Goal: Information Seeking & Learning: Find specific fact

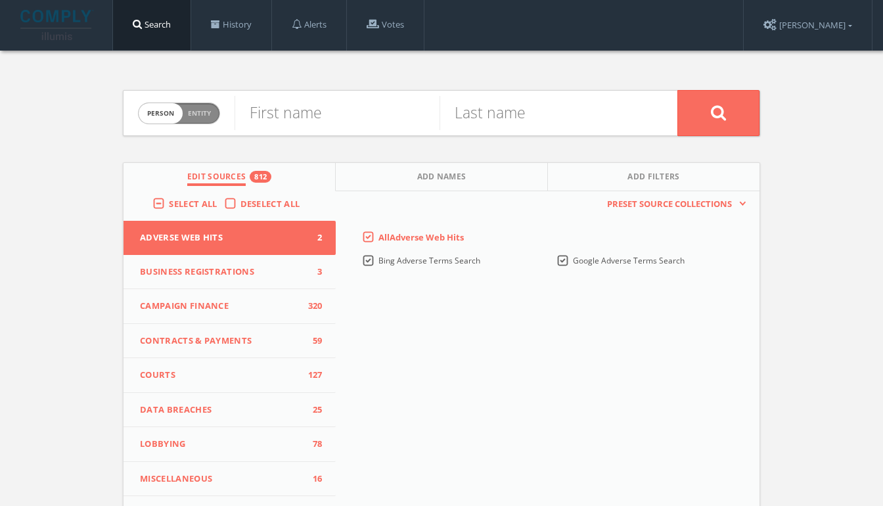
click at [321, 95] on div "First name" at bounding box center [337, 113] width 205 height 45
click at [391, 32] on link "Votes" at bounding box center [385, 25] width 77 height 50
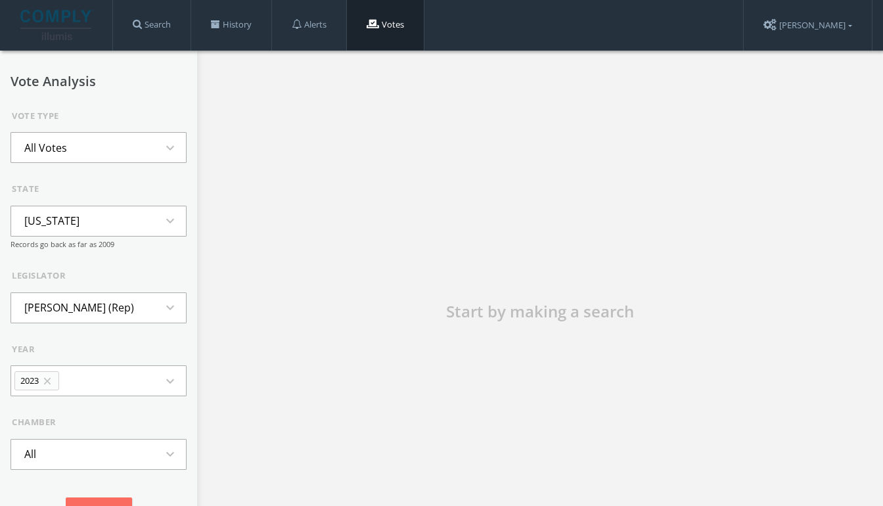
click at [128, 204] on div "state [US_STATE] expand_more Records go back as far as 2009" at bounding box center [99, 216] width 176 height 67
click at [113, 231] on button "Alaska expand_more" at bounding box center [99, 221] width 176 height 31
type input "iow"
click at [45, 280] on li "Iowa" at bounding box center [98, 280] width 175 height 29
click at [90, 302] on li "Ako Abdul-Samad (Dem)" at bounding box center [81, 307] width 141 height 29
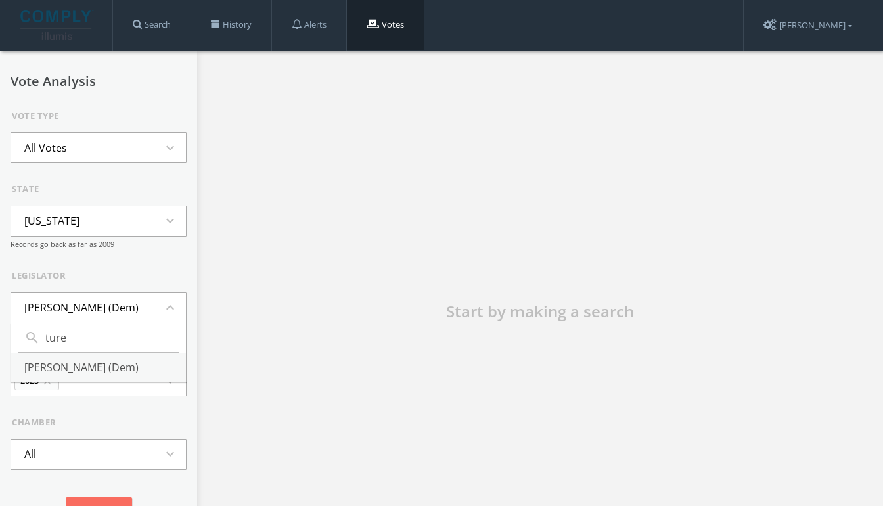
type input "ture"
click at [86, 355] on li "Josh Turek (Dem)" at bounding box center [98, 367] width 175 height 29
click at [79, 375] on button "2023 close expand_more" at bounding box center [99, 380] width 176 height 31
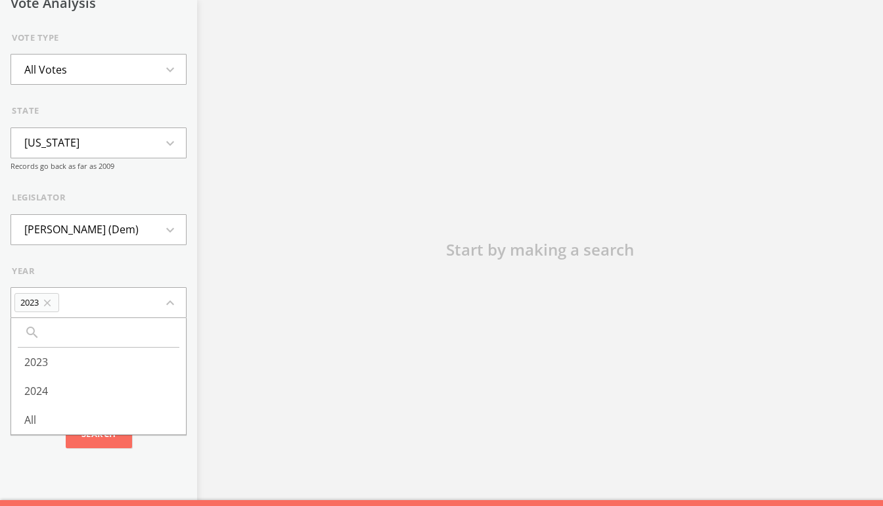
scroll to position [70, 0]
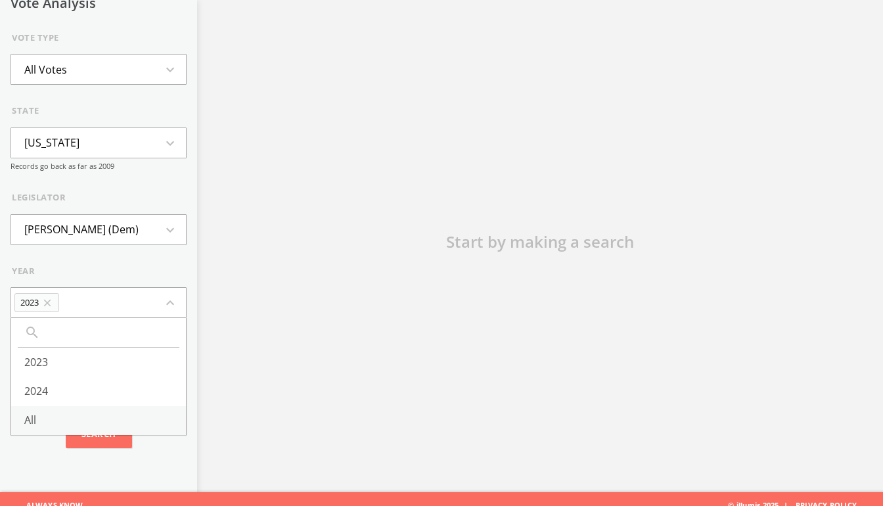
click at [57, 411] on li "All" at bounding box center [98, 420] width 175 height 29
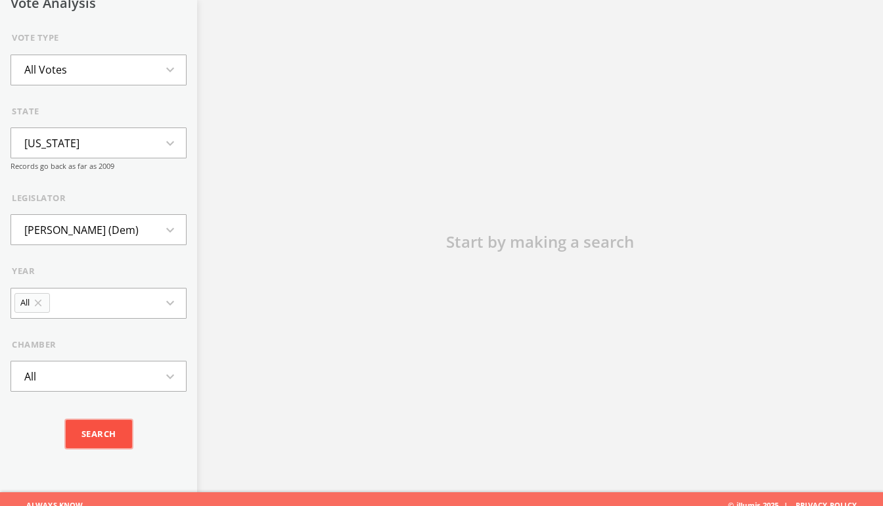
click at [99, 427] on input "Search" at bounding box center [99, 434] width 66 height 29
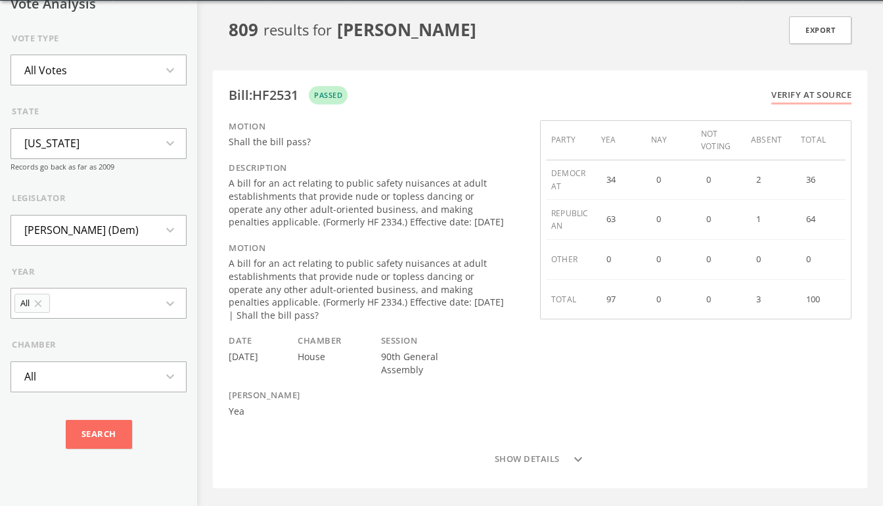
scroll to position [0, 0]
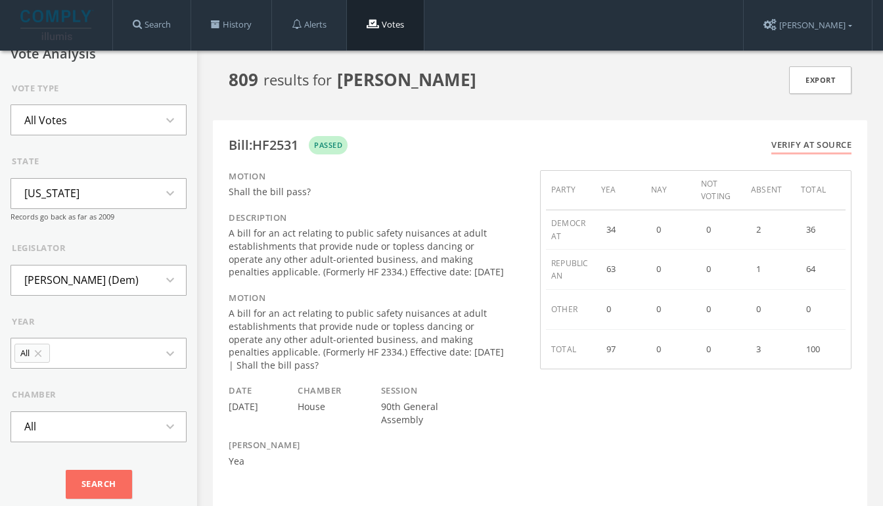
click at [168, 114] on icon "expand_more" at bounding box center [174, 120] width 24 height 16
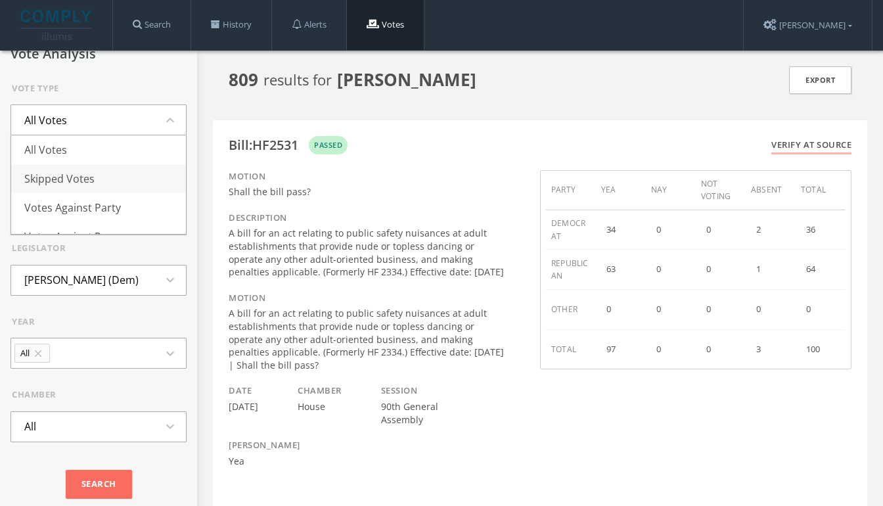
click at [50, 177] on li "Skipped Votes" at bounding box center [98, 178] width 175 height 29
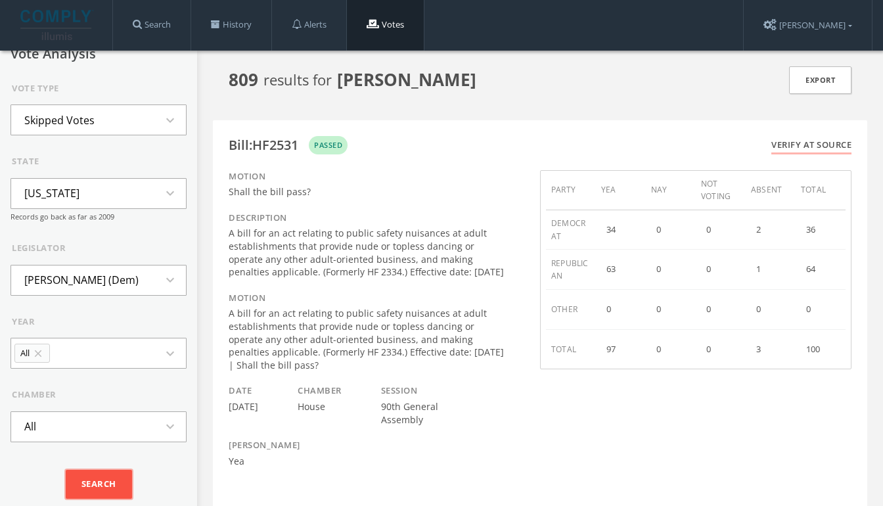
click at [117, 477] on input "Search" at bounding box center [99, 484] width 66 height 29
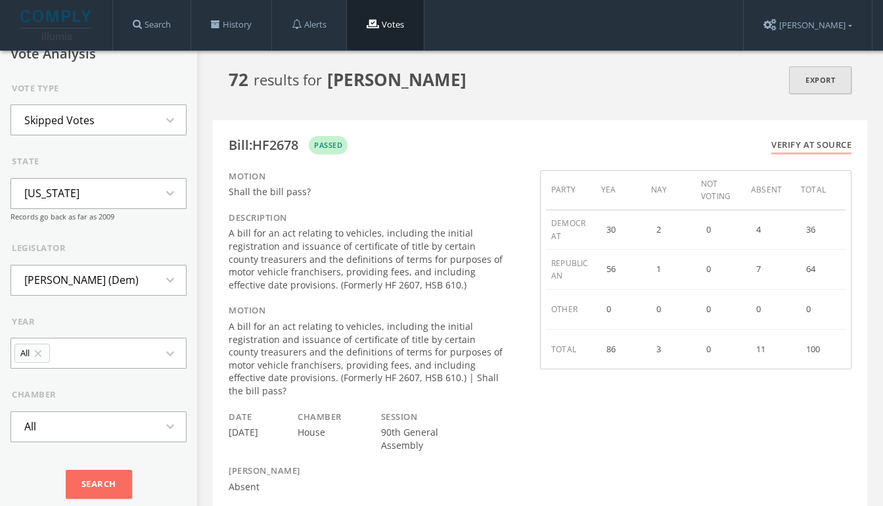
click at [827, 76] on link "Export" at bounding box center [820, 80] width 62 height 28
click at [65, 114] on li "Skipped Votes" at bounding box center [59, 120] width 97 height 29
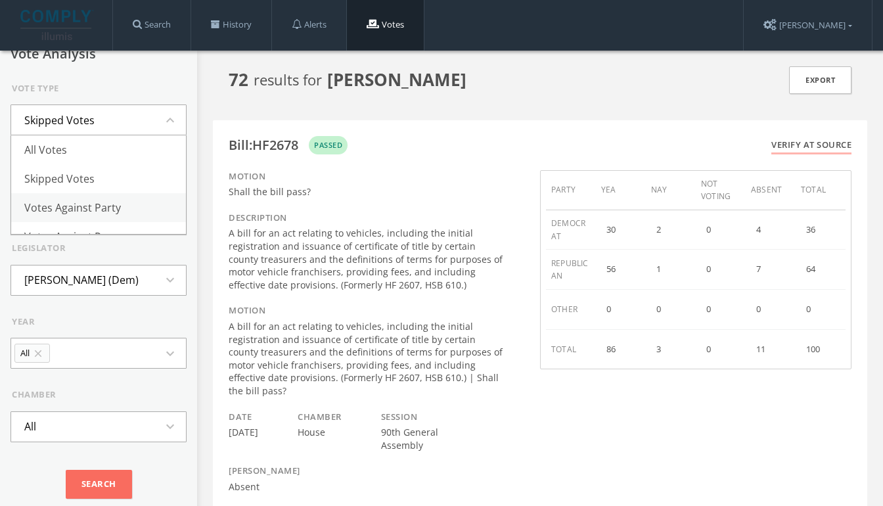
click at [89, 216] on li "Votes Against Party" at bounding box center [98, 207] width 175 height 29
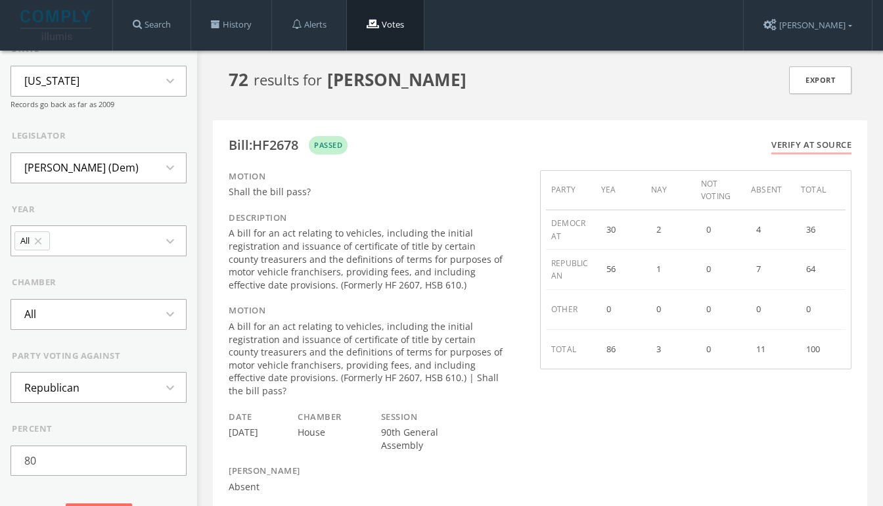
scroll to position [145, 0]
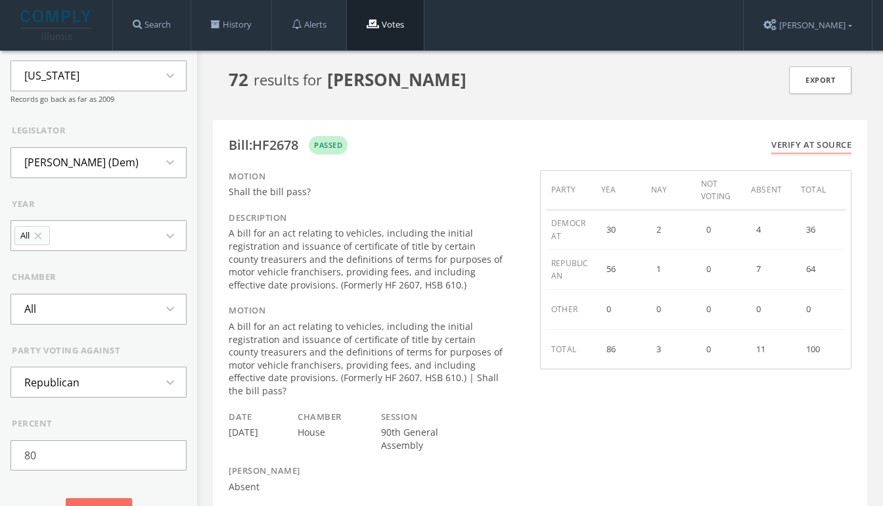
click at [71, 387] on li "Republican" at bounding box center [51, 382] width 81 height 29
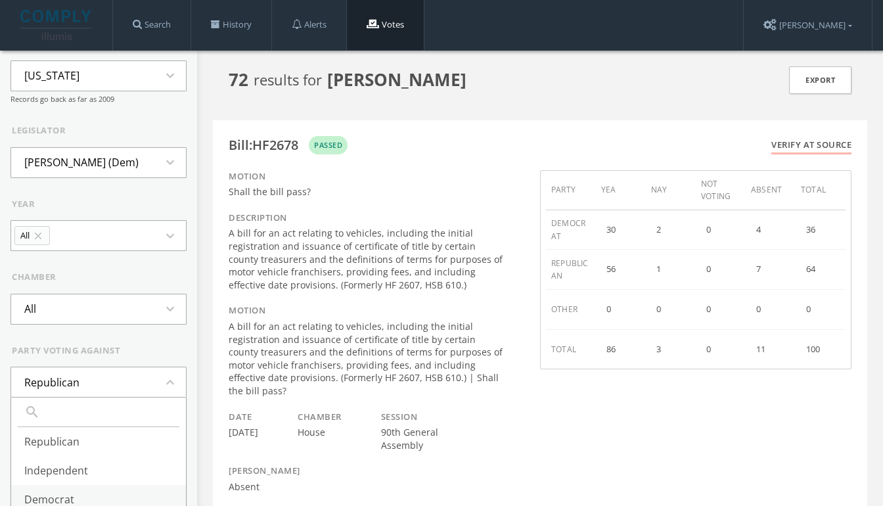
click at [59, 502] on li "Democrat" at bounding box center [98, 499] width 175 height 29
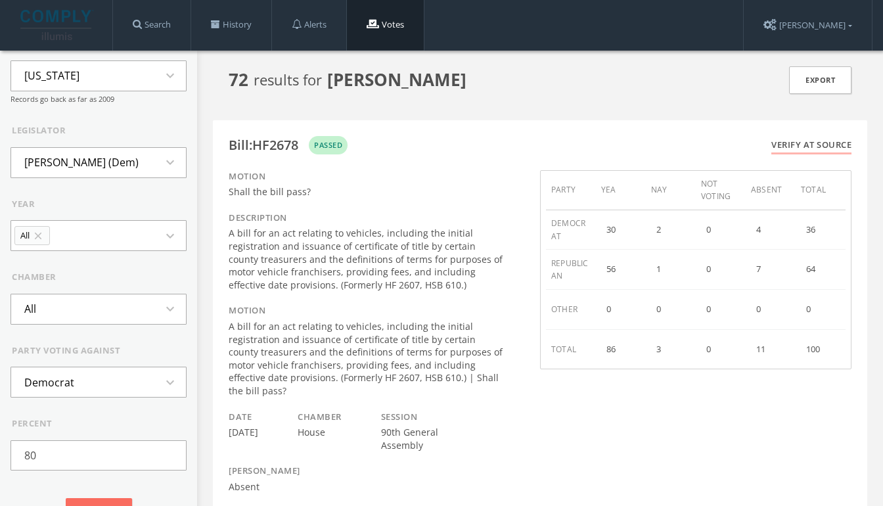
scroll to position [174, 0]
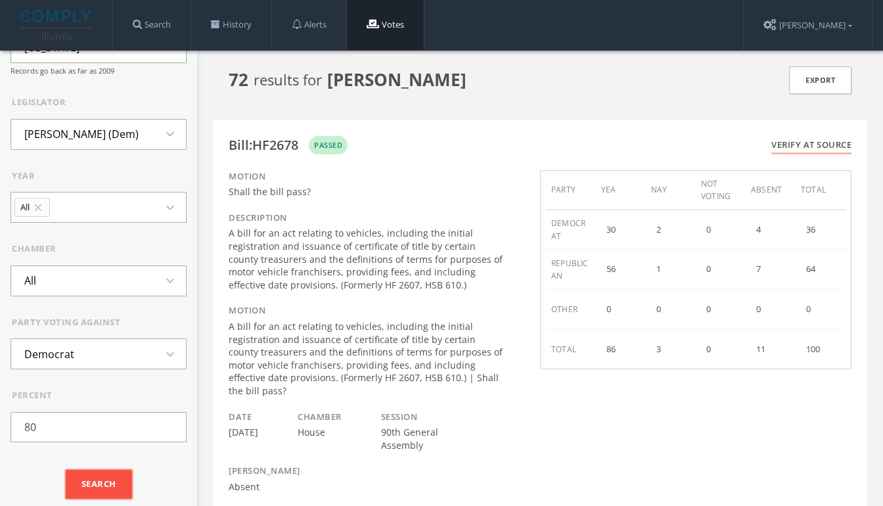
click at [85, 489] on input "Search" at bounding box center [99, 484] width 66 height 29
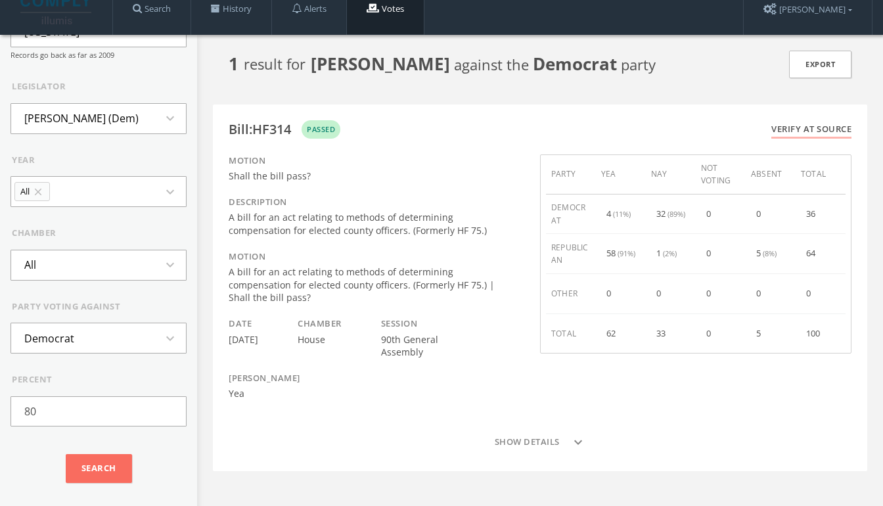
scroll to position [16, 0]
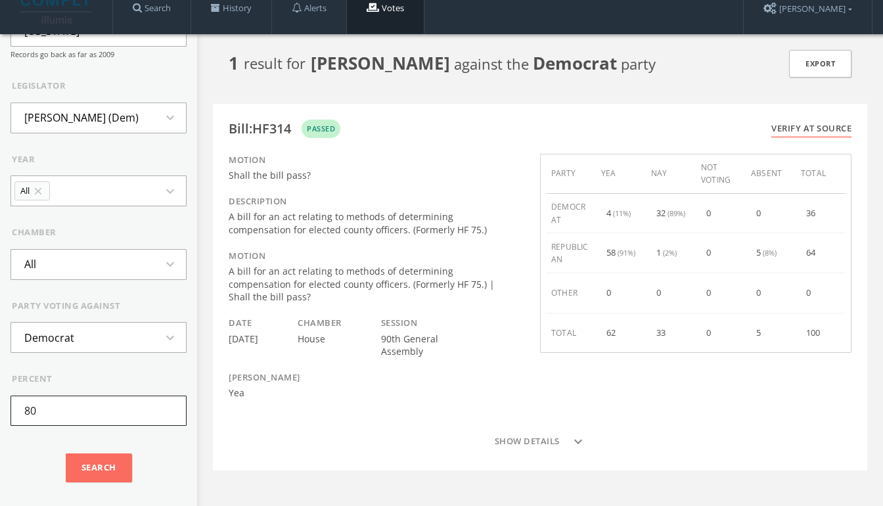
click at [87, 413] on input "80" at bounding box center [99, 411] width 176 height 30
type input "8"
type input "60"
click at [66, 453] on input "Search" at bounding box center [99, 467] width 66 height 29
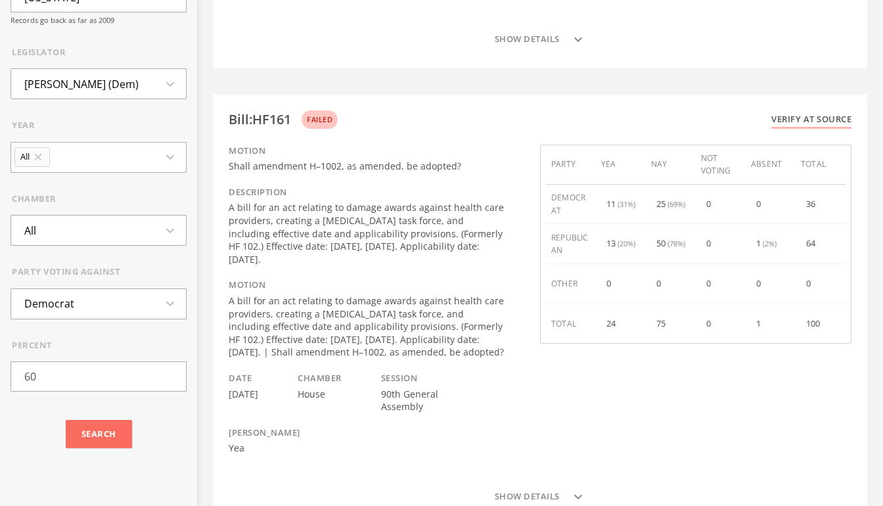
scroll to position [1724, 0]
